Goal: Use online tool/utility: Utilize a website feature to perform a specific function

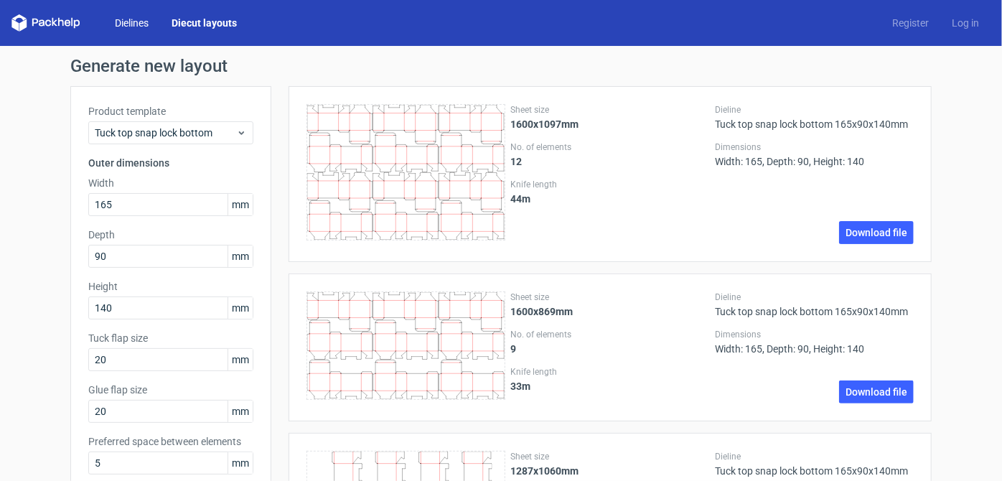
click at [136, 23] on link "Dielines" at bounding box center [131, 23] width 57 height 14
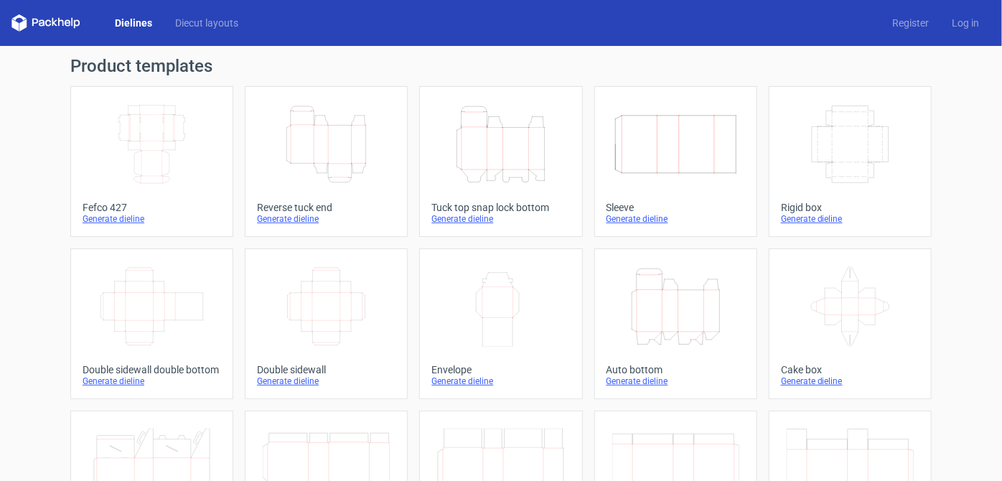
click at [170, 139] on icon "Width Depth Height" at bounding box center [151, 144] width 127 height 80
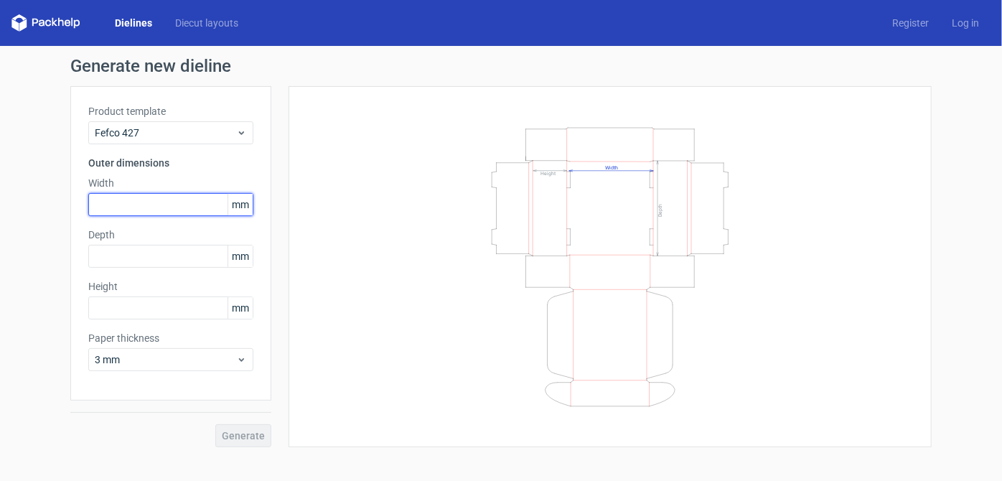
click at [131, 207] on input "text" at bounding box center [170, 204] width 165 height 23
type input "190"
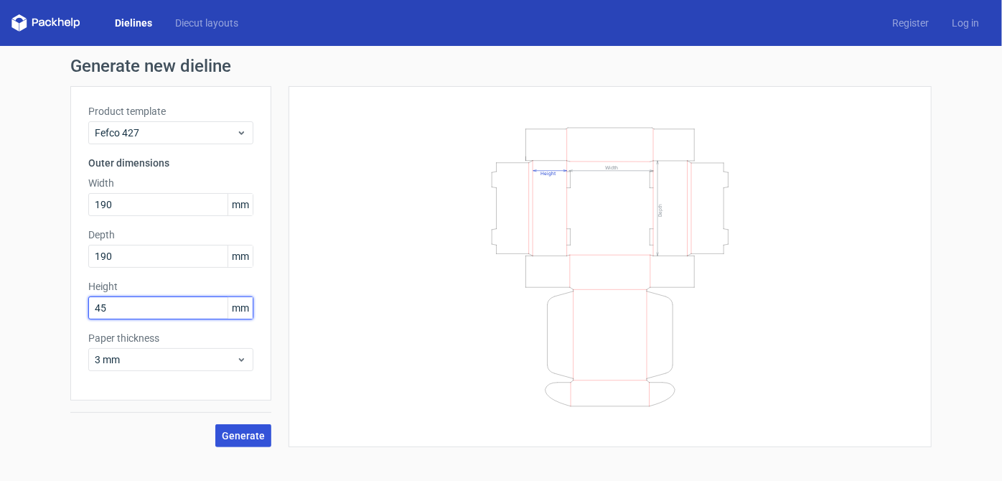
type input "45"
click at [248, 438] on span "Generate" at bounding box center [243, 436] width 43 height 10
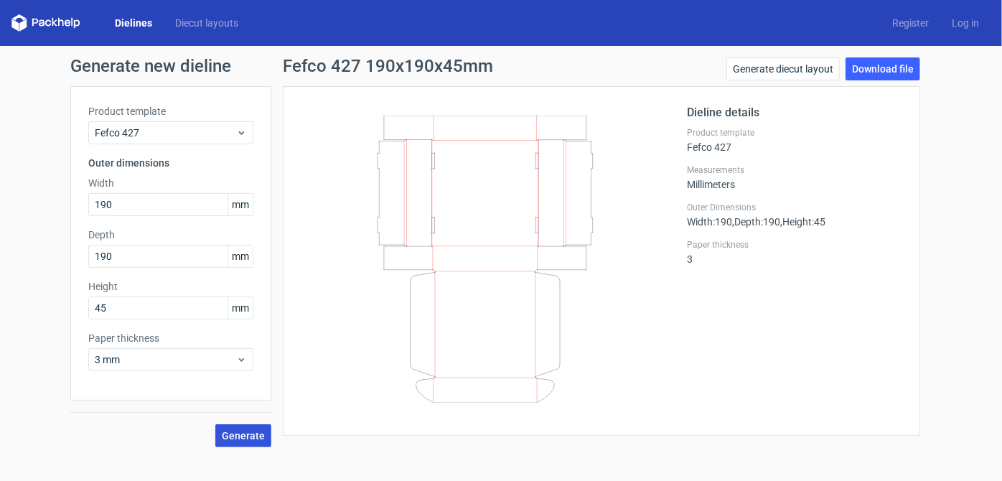
click at [253, 435] on span "Generate" at bounding box center [243, 436] width 43 height 10
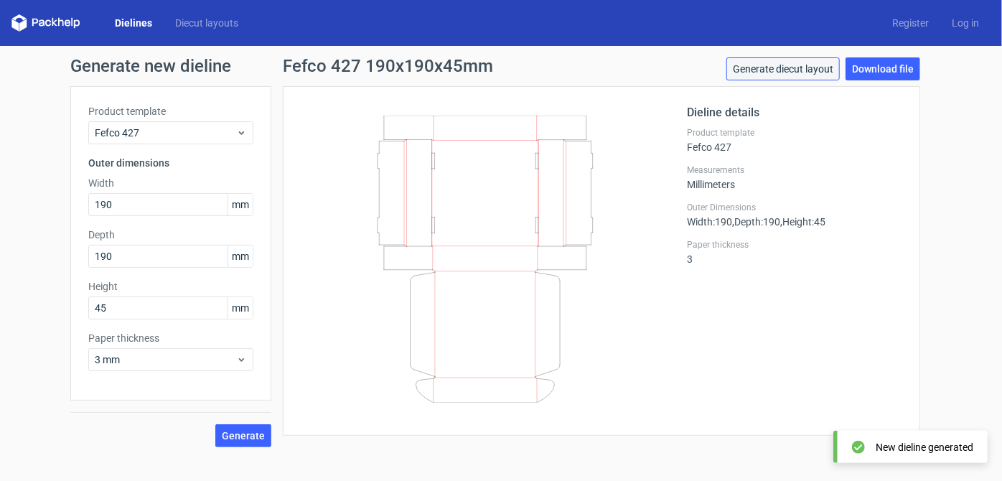
click at [785, 60] on link "Generate diecut layout" at bounding box center [783, 68] width 113 height 23
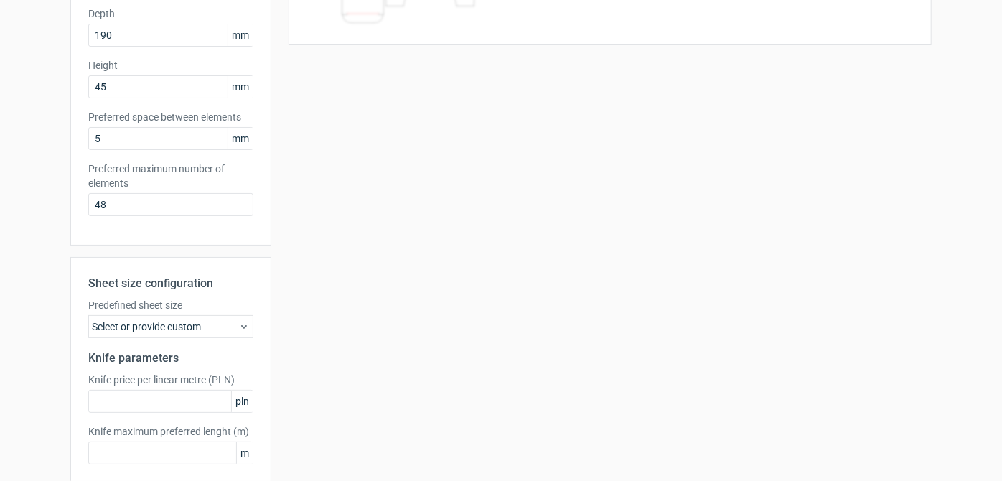
scroll to position [226, 0]
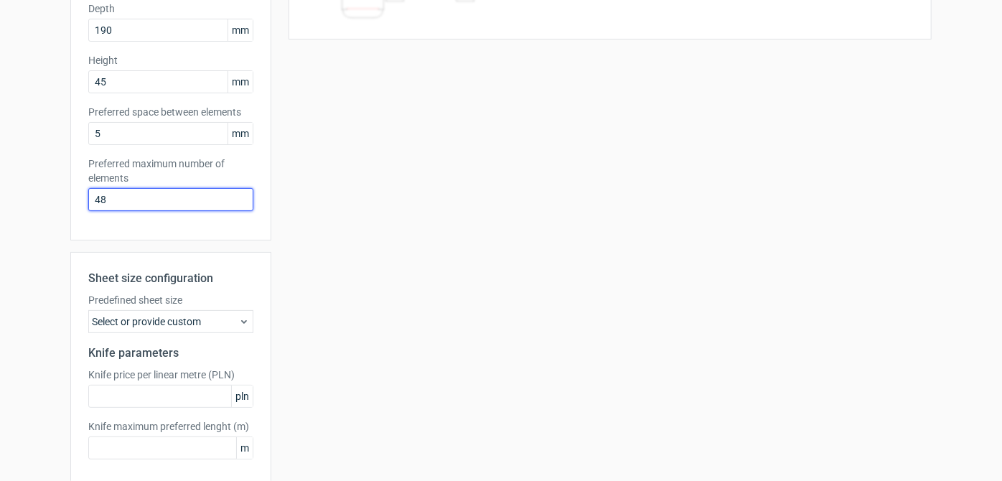
click at [139, 192] on input "48" at bounding box center [170, 199] width 165 height 23
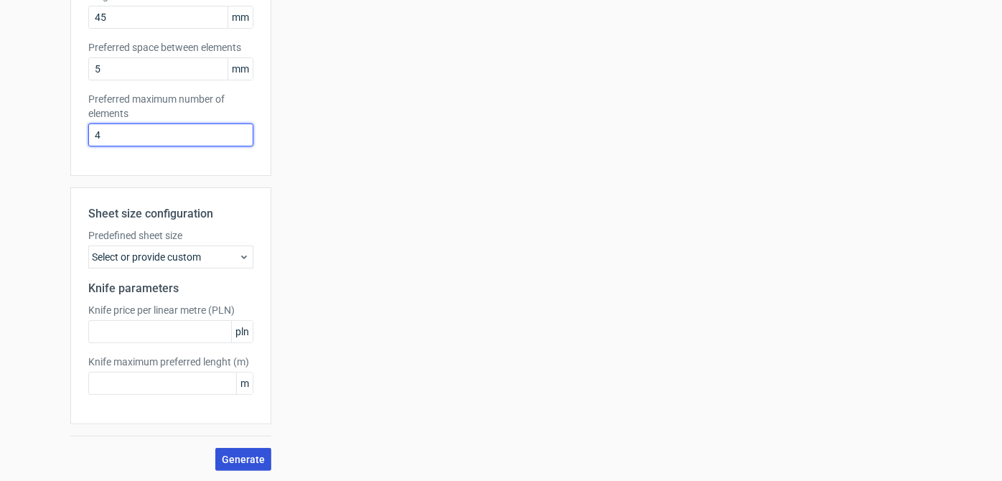
type input "4"
click at [238, 448] on button "Generate" at bounding box center [243, 459] width 56 height 23
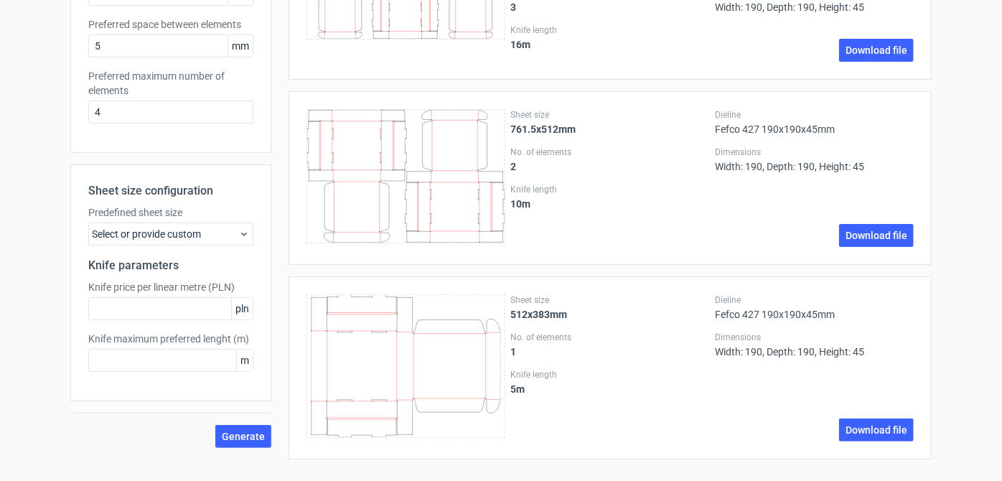
scroll to position [0, 0]
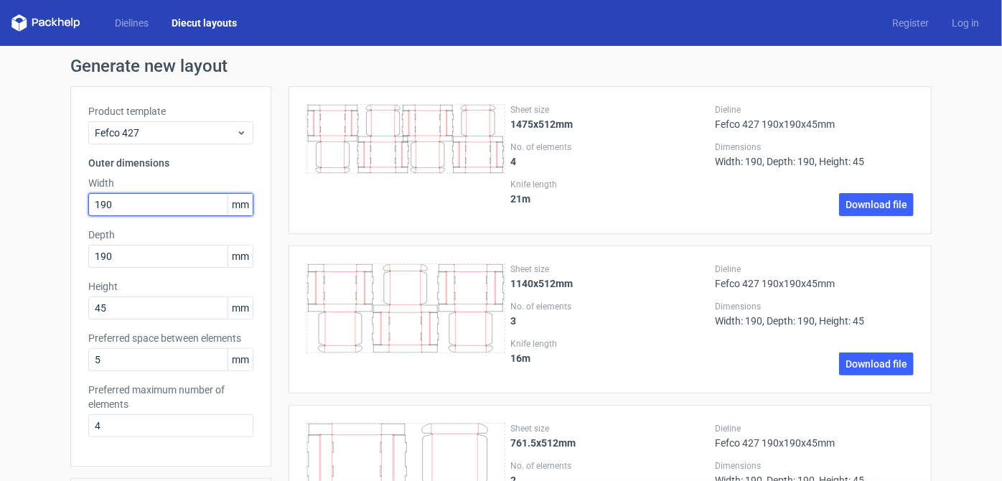
click at [143, 215] on input "190" at bounding box center [170, 204] width 165 height 23
type input "1"
type input "242"
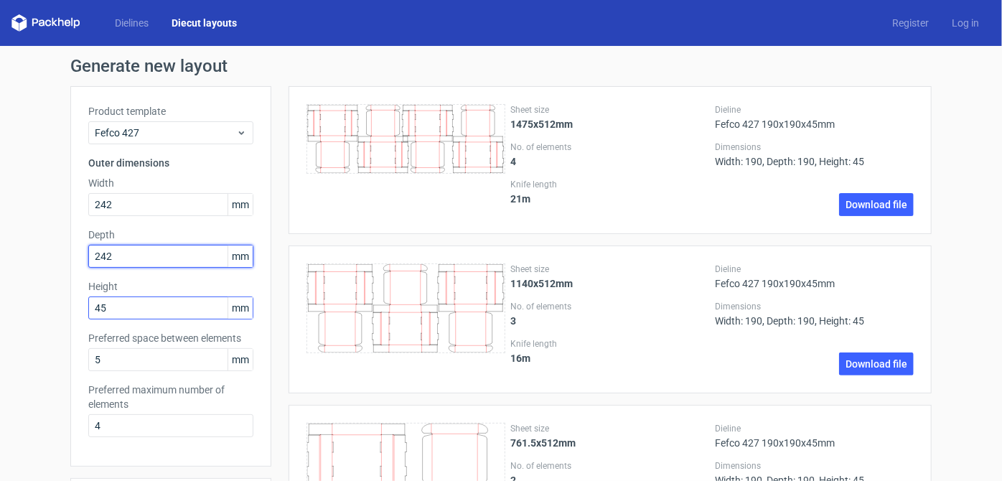
type input "242"
click at [160, 310] on input "45" at bounding box center [170, 307] width 165 height 23
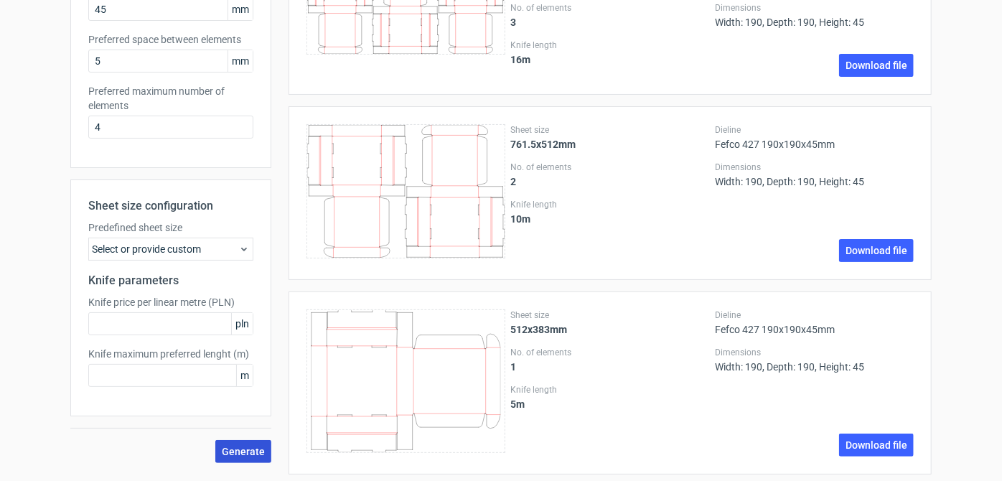
click at [238, 447] on span "Generate" at bounding box center [243, 452] width 43 height 10
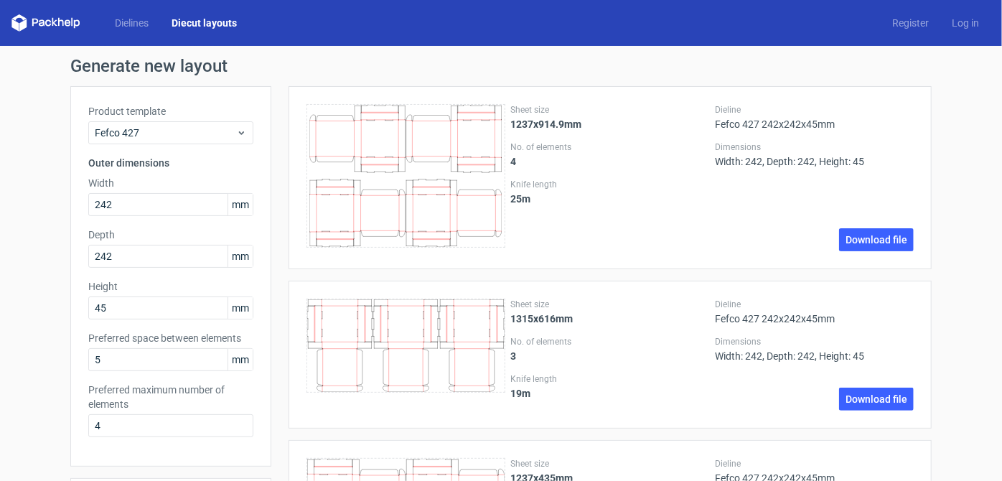
scroll to position [320, 0]
